Goal: Obtain resource: Obtain resource

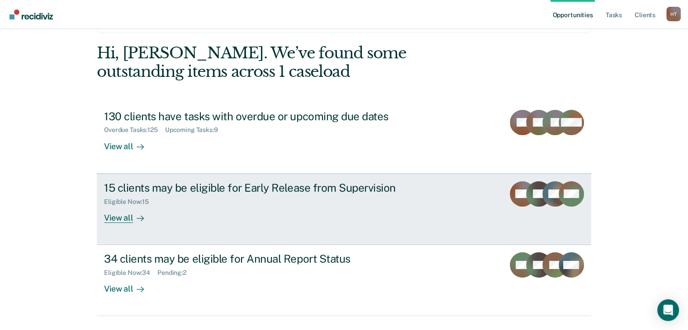
scroll to position [54, 0]
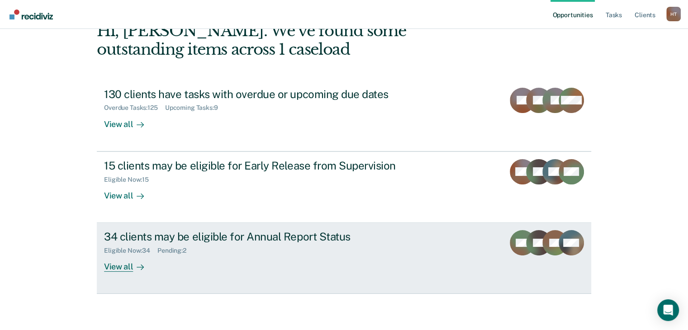
click at [179, 263] on div "34 clients may be eligible for Annual Report Status Eligible Now : 34 Pending :…" at bounding box center [273, 251] width 339 height 42
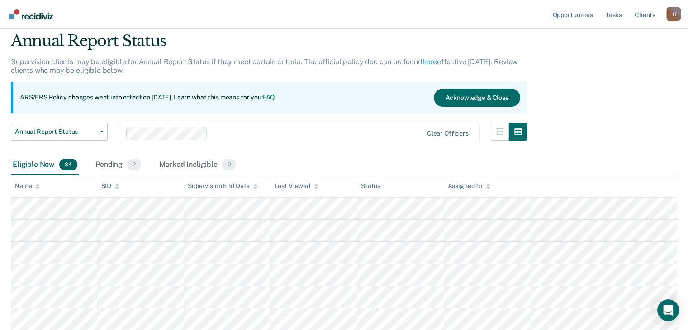
scroll to position [45, 0]
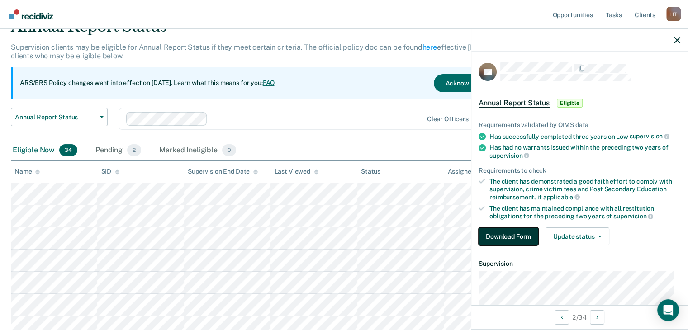
click at [532, 234] on button "Download Form" at bounding box center [508, 236] width 60 height 18
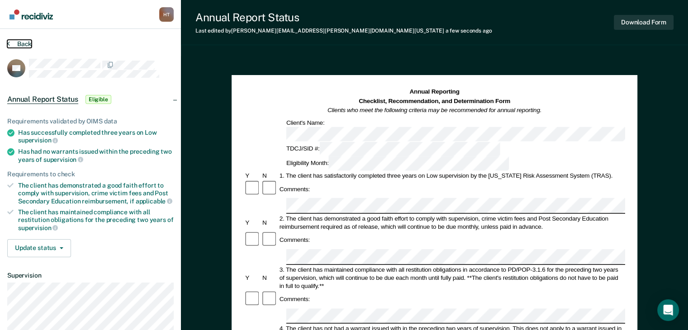
click at [17, 46] on button "Back" at bounding box center [19, 44] width 24 height 8
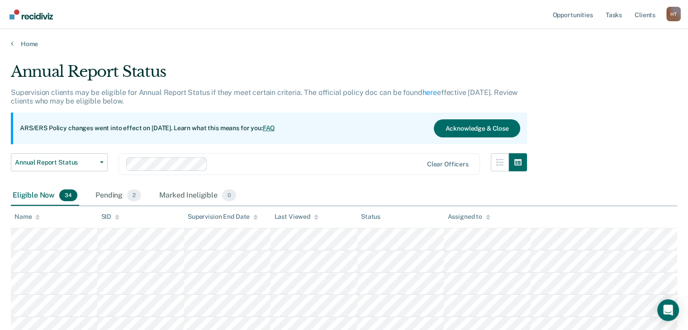
scroll to position [90, 0]
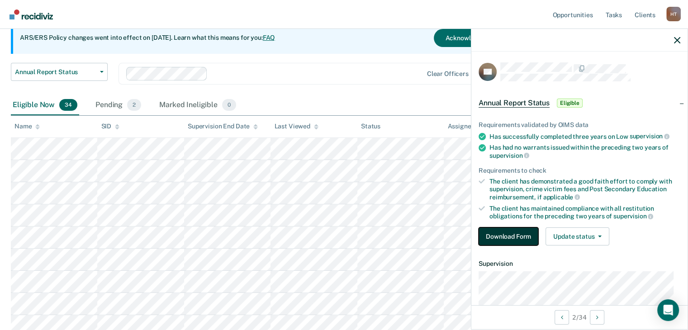
click at [517, 231] on button "Download Form" at bounding box center [508, 236] width 60 height 18
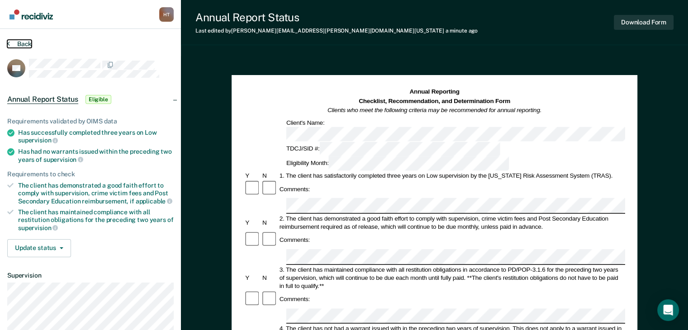
click at [16, 41] on button "Back" at bounding box center [19, 44] width 24 height 8
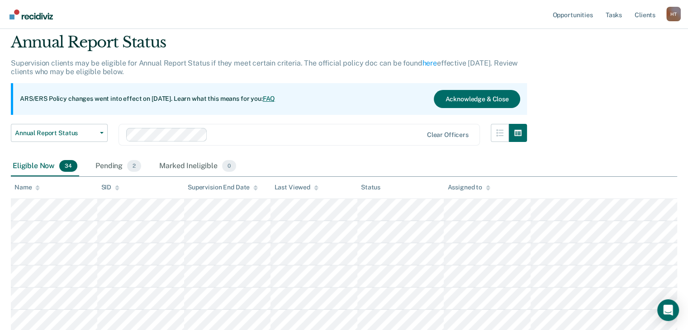
scroll to position [90, 0]
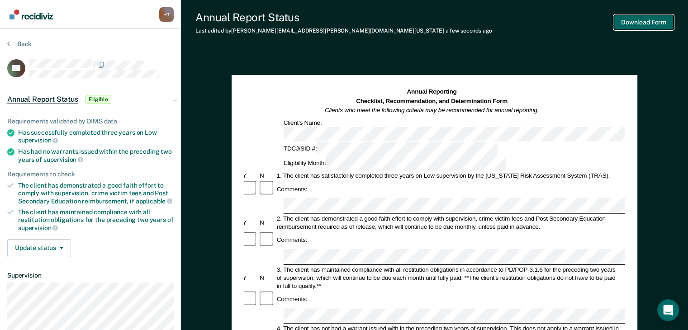
click at [636, 20] on button "Download Form" at bounding box center [644, 22] width 60 height 15
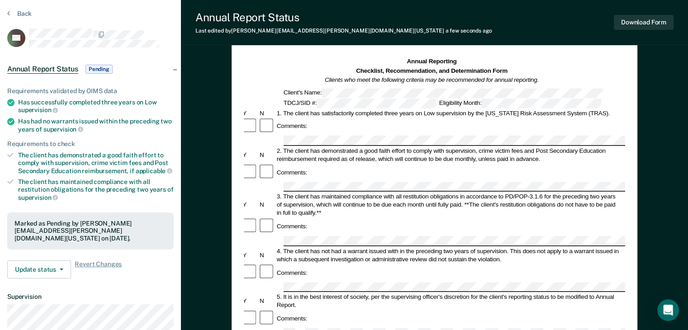
scroll to position [90, 0]
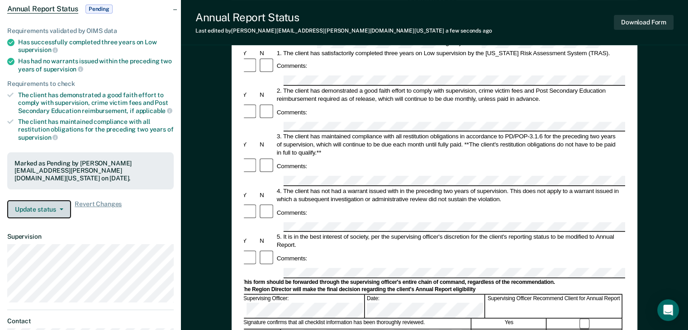
click at [62, 208] on icon "button" at bounding box center [62, 209] width 4 height 2
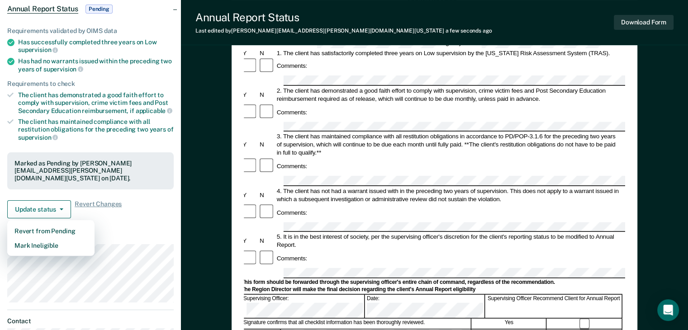
click at [143, 203] on div "Update status Revert from Pending Mark Ineligible Revert Changes" at bounding box center [90, 209] width 166 height 18
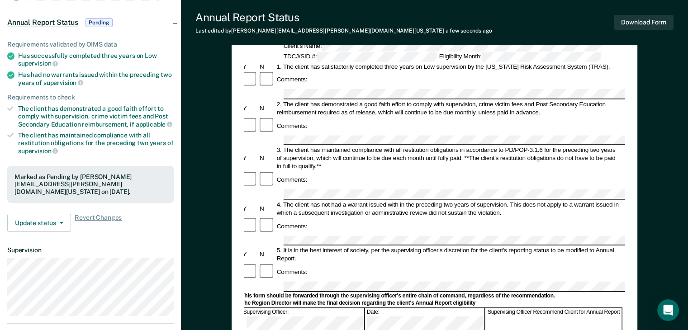
scroll to position [0, 0]
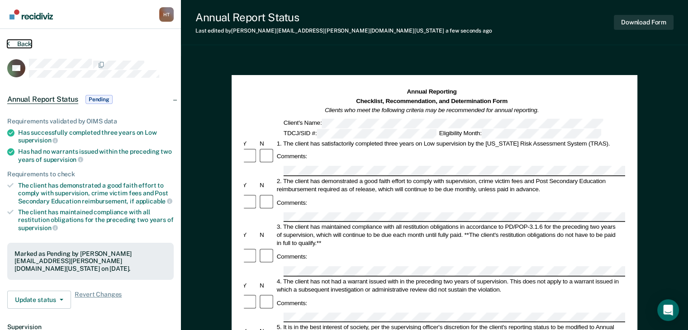
click at [11, 45] on button "Back" at bounding box center [19, 44] width 24 height 8
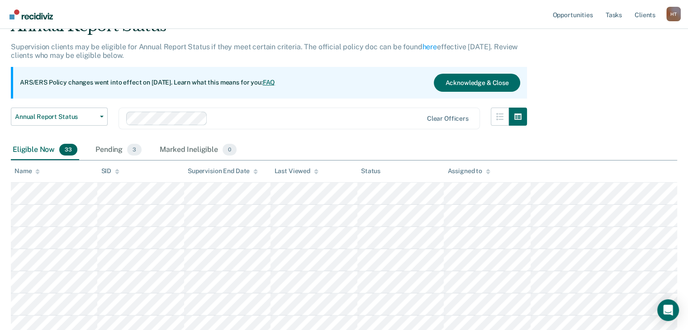
scroll to position [136, 0]
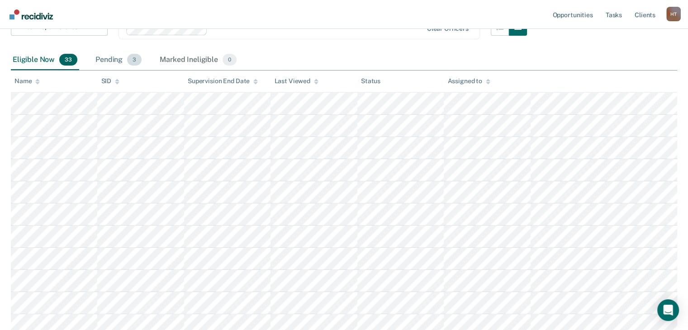
click at [108, 62] on div "Pending 3" at bounding box center [119, 60] width 50 height 20
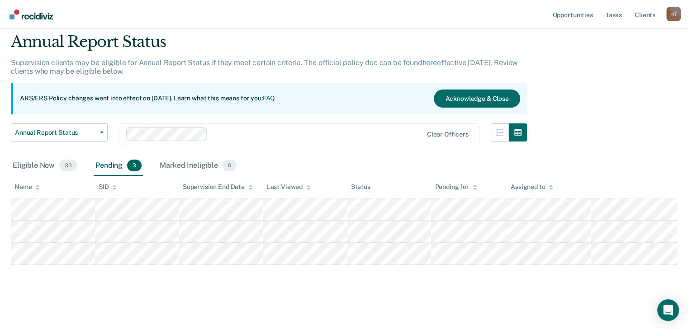
scroll to position [43, 0]
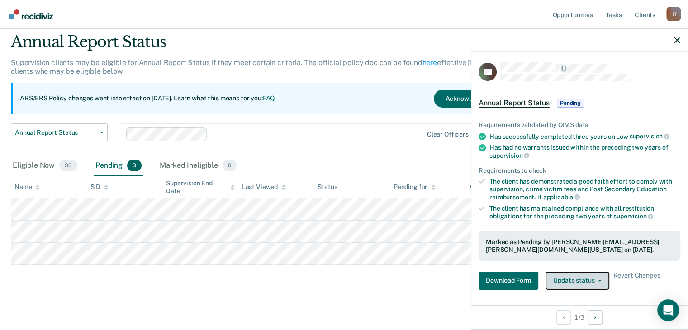
click at [596, 274] on button "Update status" at bounding box center [577, 281] width 64 height 18
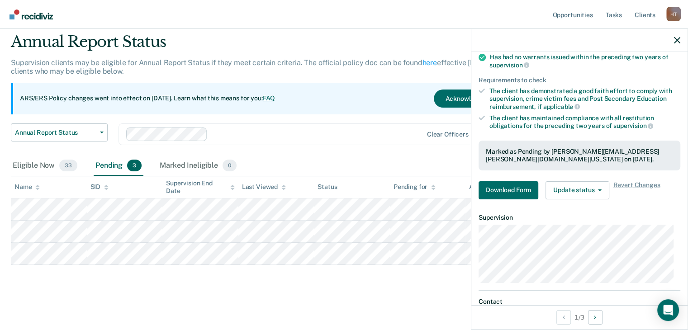
click at [660, 210] on article "RG Annual Report Status Pending Requirements validated by OIMS data Has success…" at bounding box center [579, 159] width 202 height 375
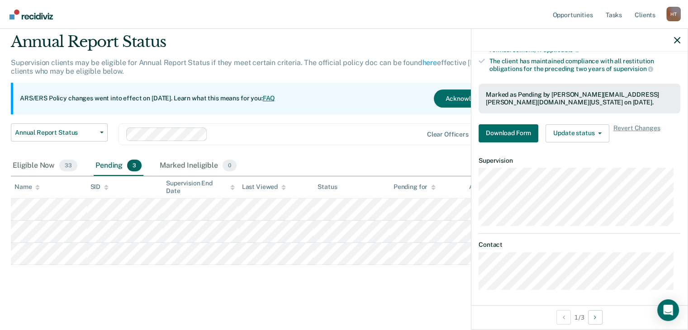
scroll to position [0, 0]
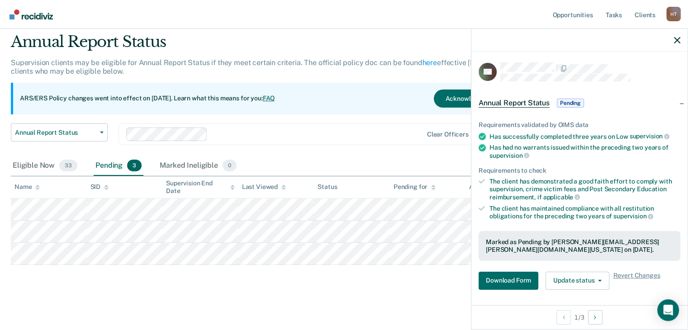
click at [482, 181] on icon at bounding box center [481, 181] width 6 height 6
click at [431, 156] on div "Eligible Now 33 Pending 3 Marked Ineligible 0" at bounding box center [344, 166] width 666 height 20
click at [674, 40] on icon "button" at bounding box center [677, 40] width 6 height 6
click at [566, 101] on span "Pending" at bounding box center [570, 103] width 27 height 9
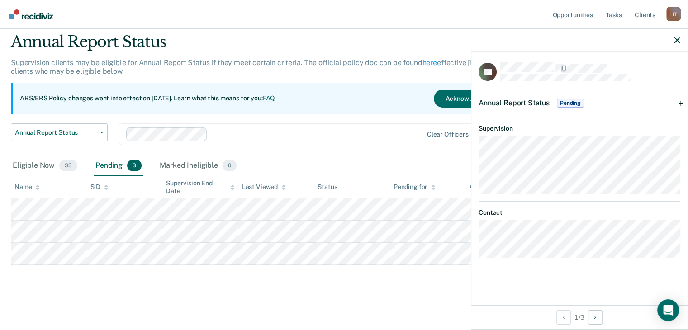
click at [566, 101] on span "Pending" at bounding box center [570, 103] width 27 height 9
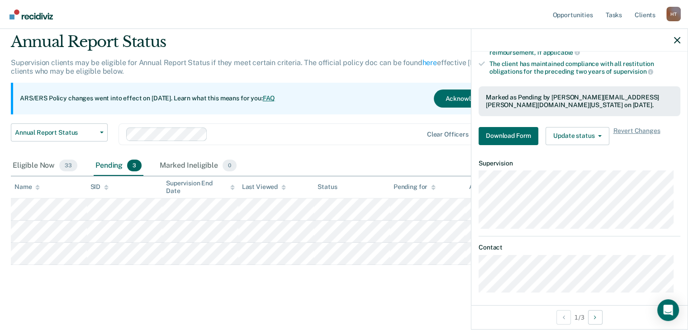
scroll to position [147, 0]
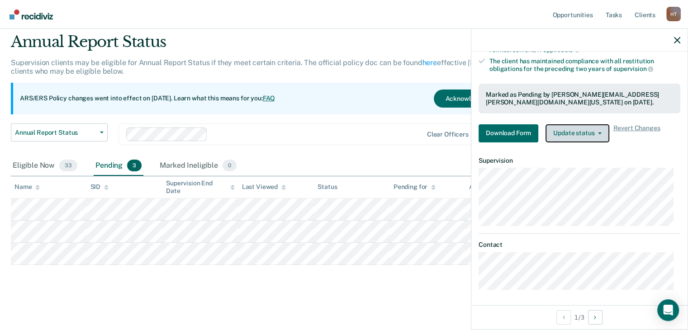
click at [586, 127] on button "Update status" at bounding box center [577, 133] width 64 height 18
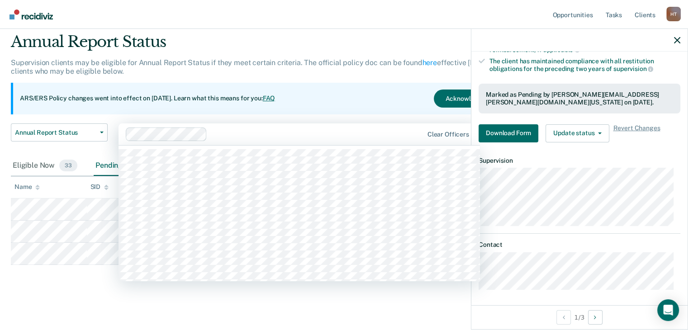
click at [431, 131] on div "Clear officers" at bounding box center [448, 135] width 49 height 8
click at [393, 105] on div "Annual Report Status Supervision clients may be eligible for Annual Report Stat…" at bounding box center [269, 94] width 516 height 123
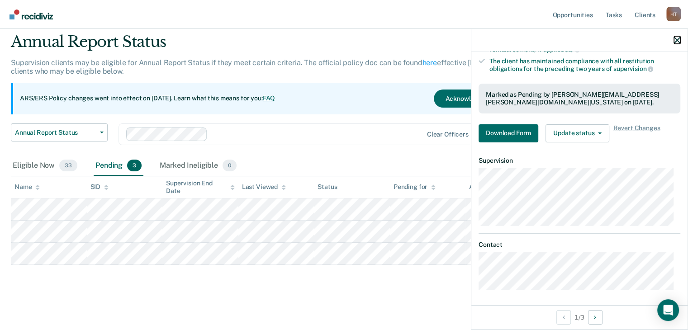
click at [679, 38] on icon "button" at bounding box center [677, 40] width 6 height 6
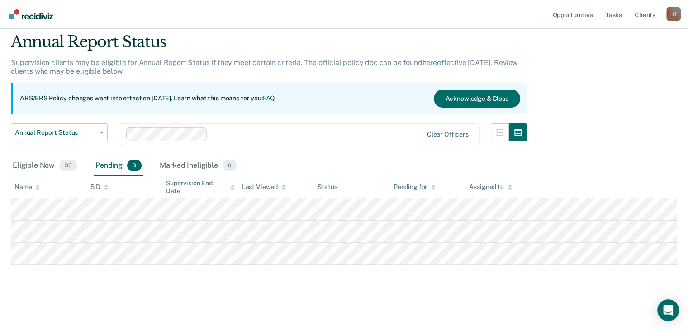
click at [229, 299] on main "Annual Report Status Supervision clients may be eligible for Annual Report Stat…" at bounding box center [344, 172] width 688 height 309
click at [42, 156] on div "Eligible Now 33" at bounding box center [45, 166] width 68 height 20
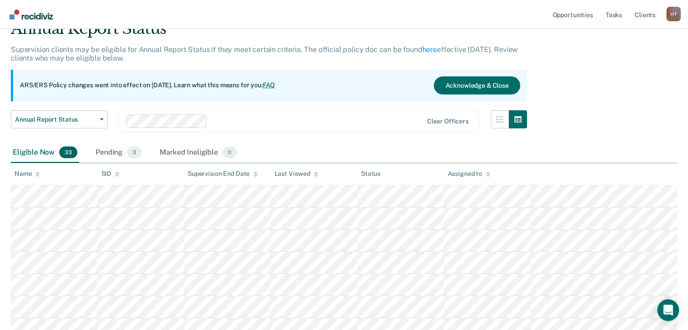
scroll to position [179, 0]
